Goal: Transaction & Acquisition: Purchase product/service

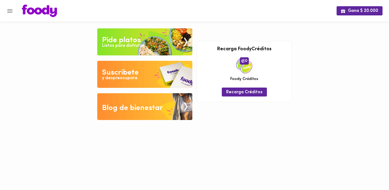
click at [129, 43] on div "Listos para disfrutar" at bounding box center [123, 46] width 42 height 6
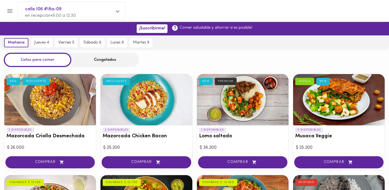
click at [99, 54] on div "Congelados" at bounding box center [105, 60] width 68 height 14
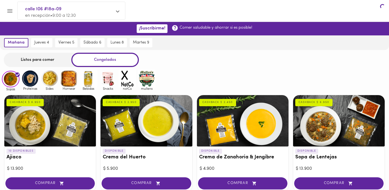
click at [103, 58] on div "Congelados" at bounding box center [105, 60] width 68 height 14
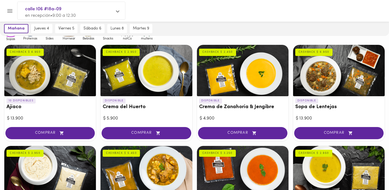
scroll to position [50, 0]
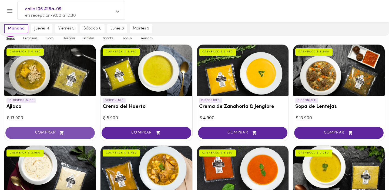
click at [60, 133] on icon "button" at bounding box center [61, 132] width 7 height 5
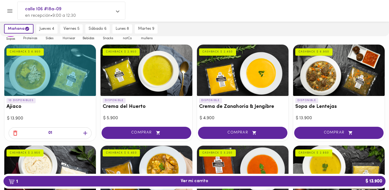
scroll to position [72, 0]
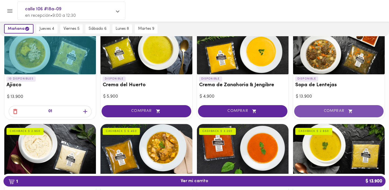
click at [319, 109] on span "COMPRAR" at bounding box center [339, 111] width 76 height 5
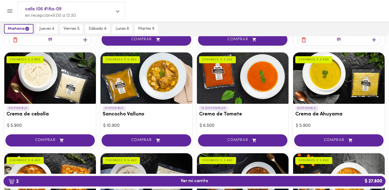
scroll to position [149, 0]
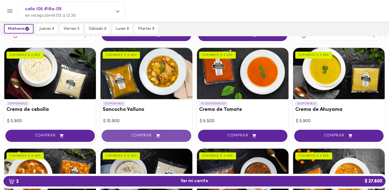
click at [143, 140] on button "COMPRAR" at bounding box center [146, 136] width 89 height 12
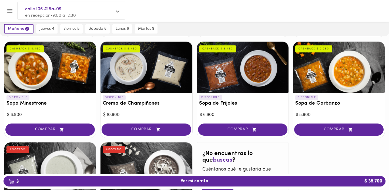
scroll to position [286, 0]
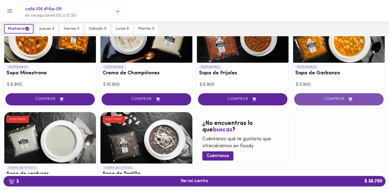
click at [336, 101] on span "COMPRAR" at bounding box center [339, 99] width 76 height 5
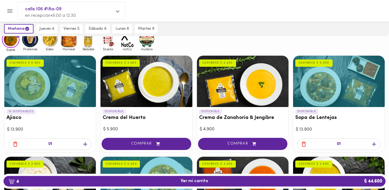
scroll to position [0, 0]
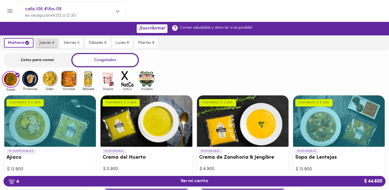
click at [51, 42] on span "jueves 4" at bounding box center [46, 43] width 15 height 5
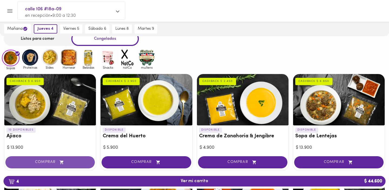
scroll to position [21, 0]
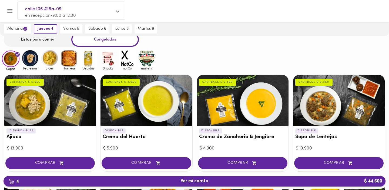
click at [202, 181] on span "4 Ver mi carrito $ 44.600" at bounding box center [195, 180] width 28 height 5
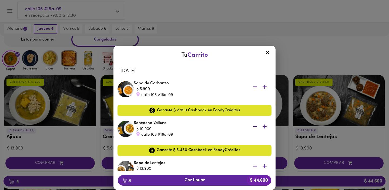
click at [255, 87] on icon "button" at bounding box center [255, 86] width 7 height 7
click at [255, 87] on div "Sancocho Valluno $ 10.900 calle 106 #18a-09" at bounding box center [203, 88] width 138 height 17
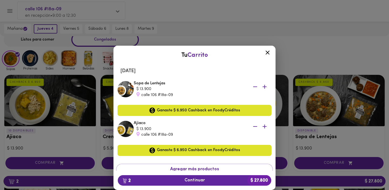
click at [255, 87] on icon "button" at bounding box center [255, 86] width 7 height 7
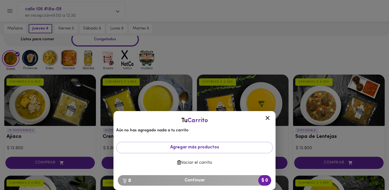
scroll to position [20, 0]
click at [267, 116] on icon at bounding box center [267, 118] width 4 height 4
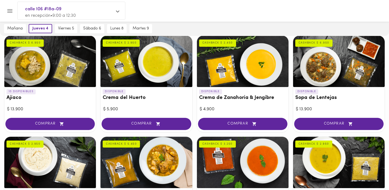
scroll to position [61, 0]
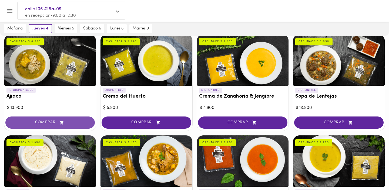
click at [67, 122] on span "COMPRAR" at bounding box center [50, 122] width 76 height 5
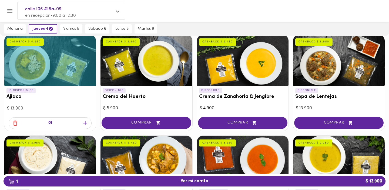
scroll to position [61, 0]
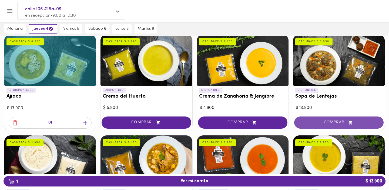
click at [343, 122] on span "COMPRAR" at bounding box center [339, 122] width 76 height 5
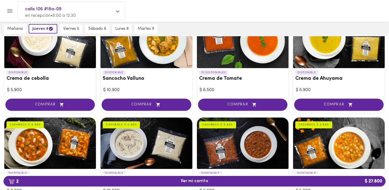
scroll to position [180, 0]
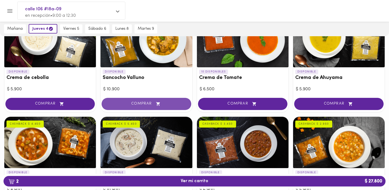
click at [158, 107] on button "COMPRAR" at bounding box center [146, 104] width 89 height 12
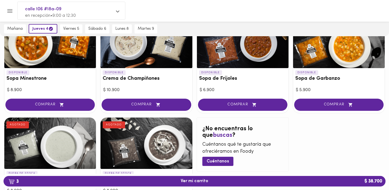
scroll to position [282, 0]
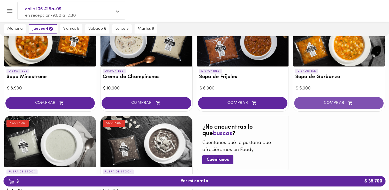
click at [347, 99] on button "COMPRAR" at bounding box center [338, 103] width 89 height 12
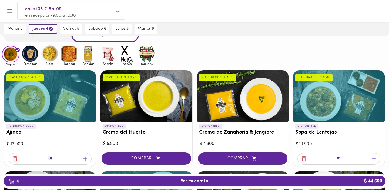
scroll to position [0, 0]
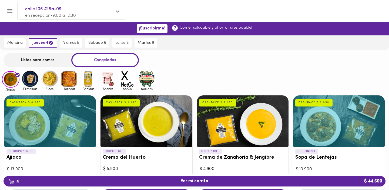
click at [36, 80] on img at bounding box center [30, 79] width 18 height 18
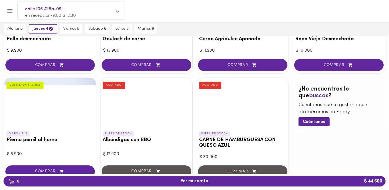
scroll to position [246, 0]
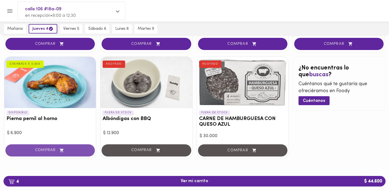
click at [68, 150] on span "COMPRAR" at bounding box center [50, 150] width 76 height 5
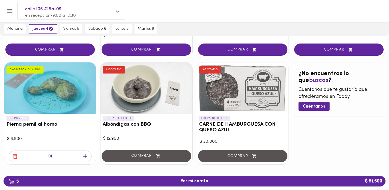
scroll to position [239, 0]
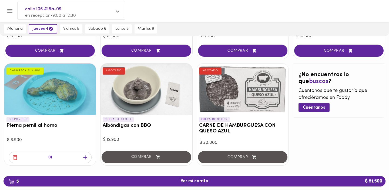
click at [15, 156] on icon "button" at bounding box center [15, 157] width 4 height 5
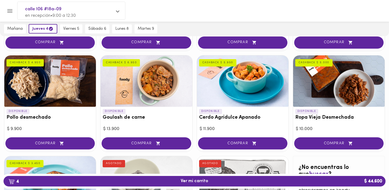
scroll to position [0, 0]
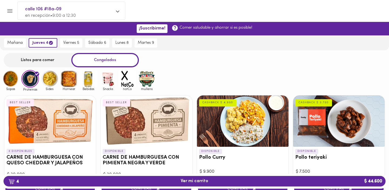
click at [55, 83] on img at bounding box center [50, 79] width 18 height 18
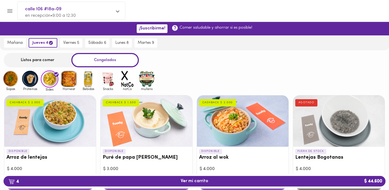
click at [72, 84] on img at bounding box center [69, 79] width 18 height 18
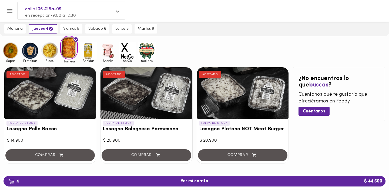
scroll to position [35, 0]
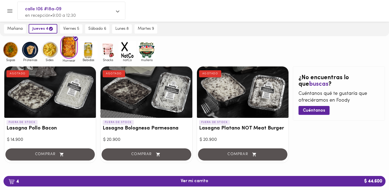
click at [93, 58] on img at bounding box center [89, 50] width 18 height 18
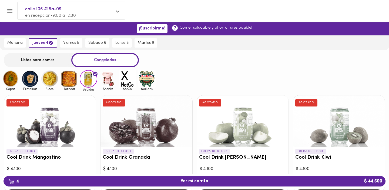
click at [9, 83] on img at bounding box center [11, 79] width 18 height 18
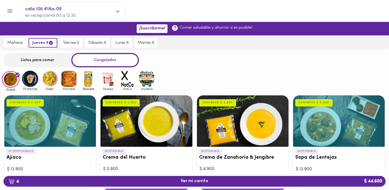
click at [181, 181] on span "4 Ver mi carrito $ 44.600" at bounding box center [195, 180] width 28 height 5
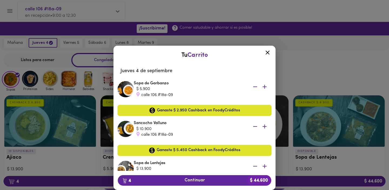
click at [263, 88] on icon "button" at bounding box center [264, 86] width 7 height 7
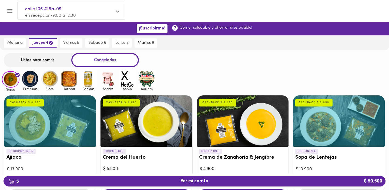
click at [263, 88] on div "Sopas Proteinas Sides Hornear Bebidas Snacks notCo mullens" at bounding box center [194, 80] width 389 height 21
click at [203, 181] on span "5 Ver mi carrito $ 50.500" at bounding box center [195, 180] width 28 height 5
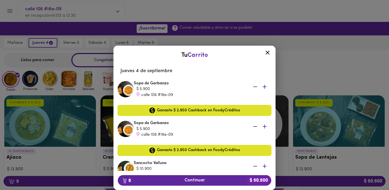
click at [264, 87] on icon "button" at bounding box center [264, 87] width 4 height 4
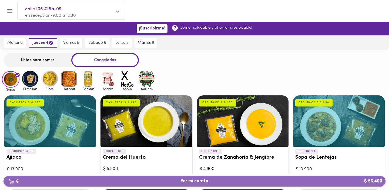
click at [201, 176] on button "6 Ver mi carrito $ 56.400" at bounding box center [195, 181] width 382 height 11
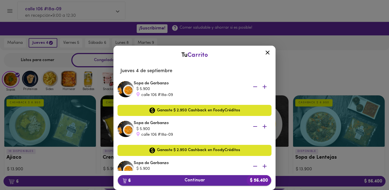
click at [199, 179] on span "6 Continuar $ 56.400" at bounding box center [194, 180] width 145 height 5
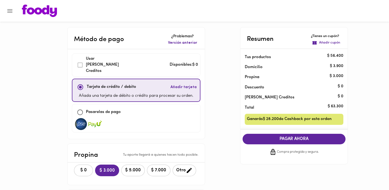
click at [37, 11] on img at bounding box center [39, 11] width 35 height 12
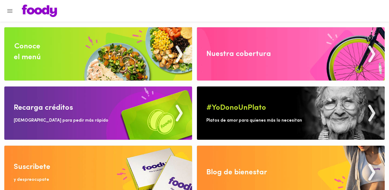
click at [76, 73] on img at bounding box center [98, 53] width 188 height 53
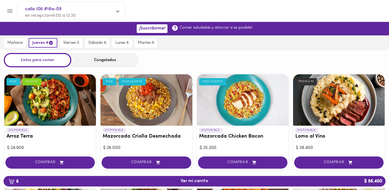
click at [116, 66] on div "Congelados" at bounding box center [105, 60] width 68 height 14
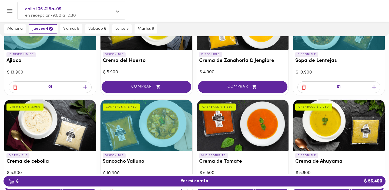
scroll to position [97, 0]
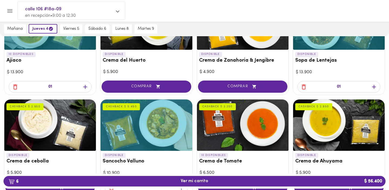
click at [86, 89] on icon "button" at bounding box center [85, 86] width 7 height 7
click at [373, 86] on icon "button" at bounding box center [374, 87] width 4 height 4
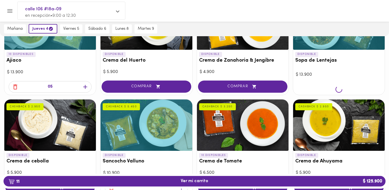
click at [373, 86] on div at bounding box center [339, 90] width 92 height 10
click at [373, 86] on icon "button" at bounding box center [374, 87] width 4 height 4
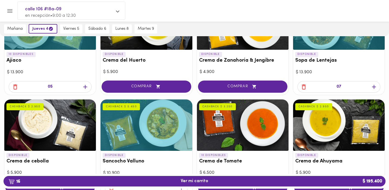
click at [373, 86] on icon "button" at bounding box center [374, 87] width 4 height 4
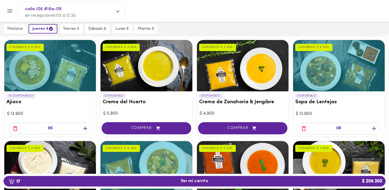
scroll to position [54, 0]
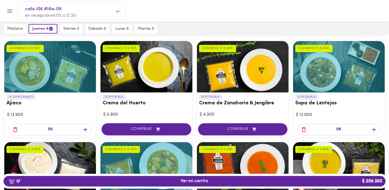
click at [303, 132] on icon "button" at bounding box center [304, 129] width 4 height 5
click at [304, 127] on icon "button" at bounding box center [304, 129] width 4 height 5
click at [305, 129] on icon "button" at bounding box center [304, 129] width 4 height 5
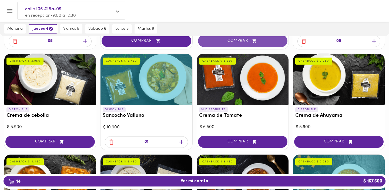
scroll to position [145, 0]
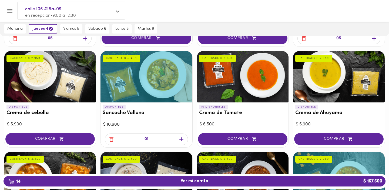
click at [182, 141] on icon "button" at bounding box center [181, 139] width 7 height 7
click at [182, 141] on div at bounding box center [146, 142] width 92 height 10
click at [182, 141] on icon "button" at bounding box center [181, 139] width 7 height 7
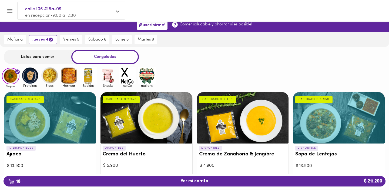
scroll to position [0, 0]
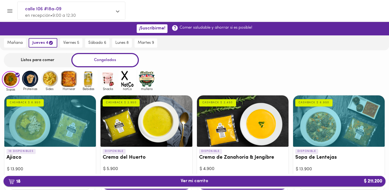
click at [195, 180] on span "18 Ver mi carrito $ 211.200" at bounding box center [195, 180] width 28 height 5
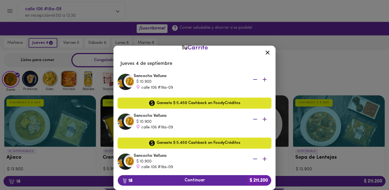
scroll to position [10, 0]
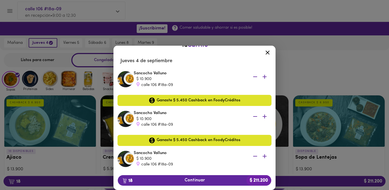
click at [267, 55] on icon at bounding box center [267, 52] width 7 height 7
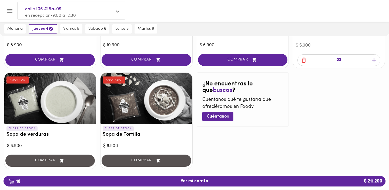
scroll to position [335, 0]
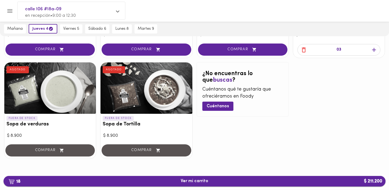
click at [205, 180] on span "18 Ver mi carrito $ 211.200" at bounding box center [195, 180] width 28 height 5
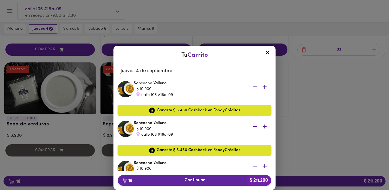
click at [204, 180] on span "18 Continuar $ 211.200" at bounding box center [194, 180] width 145 height 5
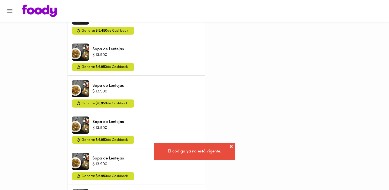
scroll to position [41, 0]
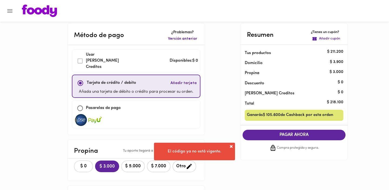
scroll to position [0, 0]
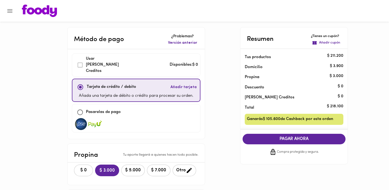
click at [82, 108] on input "checkbox" at bounding box center [80, 112] width 12 height 12
checkbox input "true"
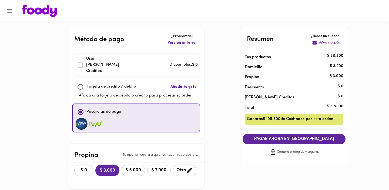
click at [87, 85] on div "Tarjeta de crédito / debito" at bounding box center [106, 87] width 62 height 12
checkbox input "true"
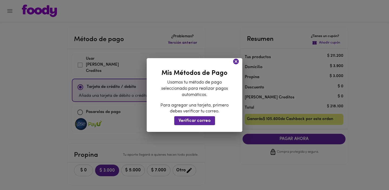
click at [238, 63] on icon at bounding box center [235, 61] width 7 height 7
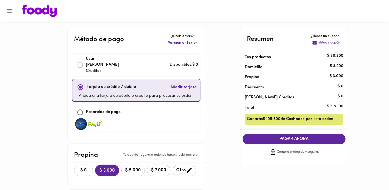
click at [81, 106] on input "checkbox" at bounding box center [80, 112] width 12 height 12
checkbox input "true"
checkbox input "false"
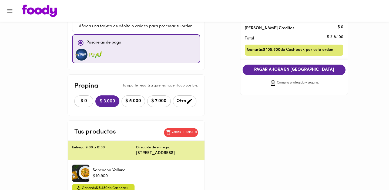
scroll to position [69, 0]
click at [80, 98] on span "$ 0" at bounding box center [84, 100] width 12 height 5
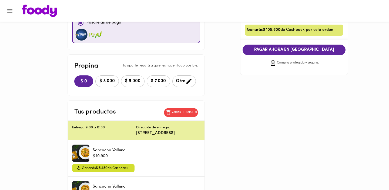
scroll to position [0, 0]
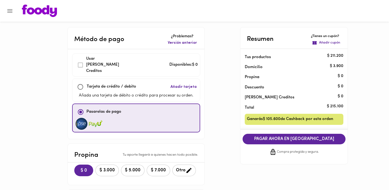
click at [308, 139] on span "PAGAR AHORA EN PASARELA" at bounding box center [294, 138] width 92 height 5
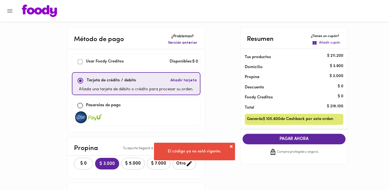
click at [47, 14] on img at bounding box center [39, 11] width 35 height 12
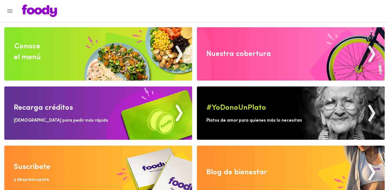
click at [12, 12] on icon "Menu" at bounding box center [9, 11] width 7 height 7
